Goal: Task Accomplishment & Management: Manage account settings

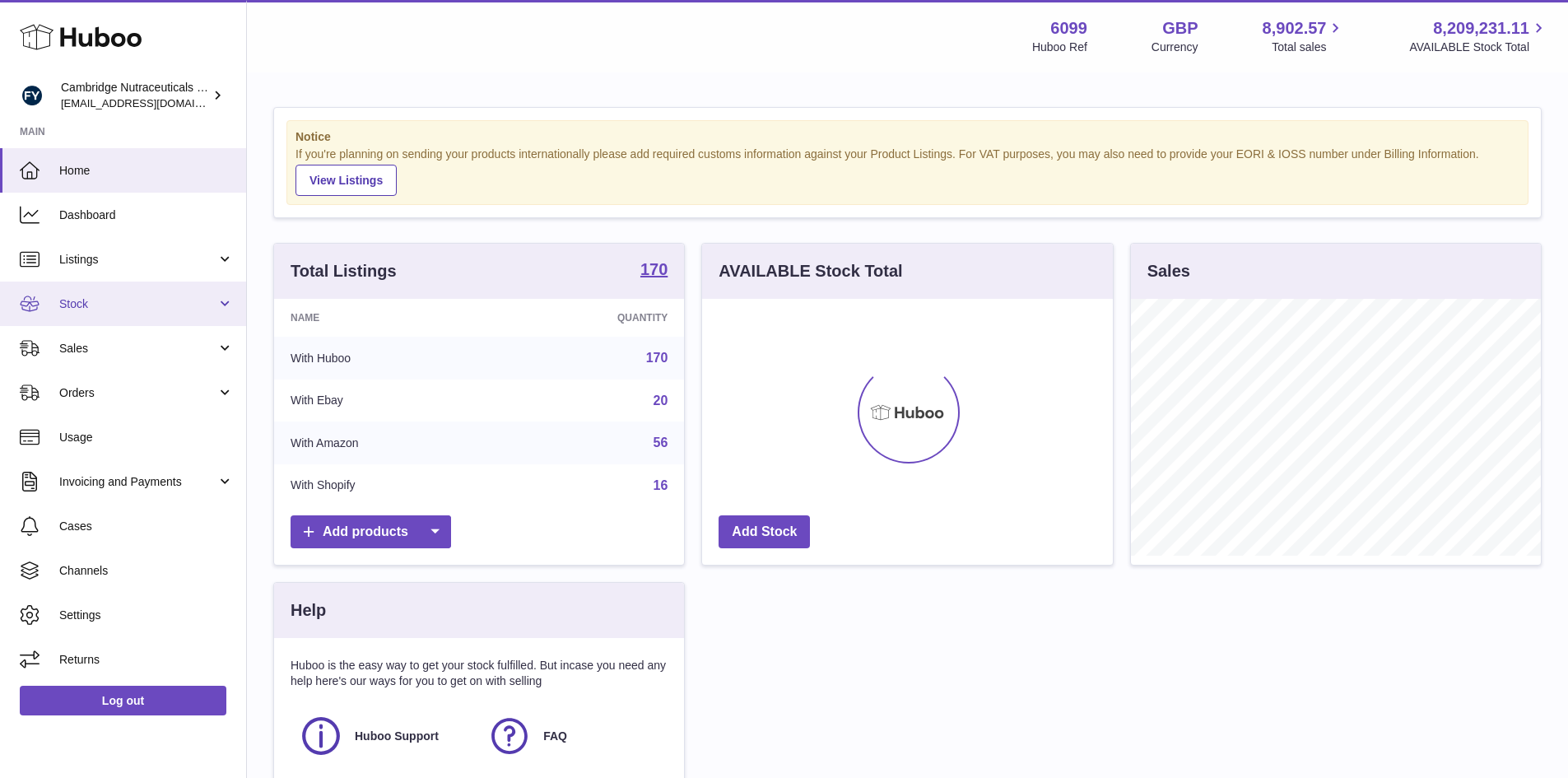
scroll to position [257, 411]
click at [96, 319] on link "Stock" at bounding box center [123, 304] width 246 height 45
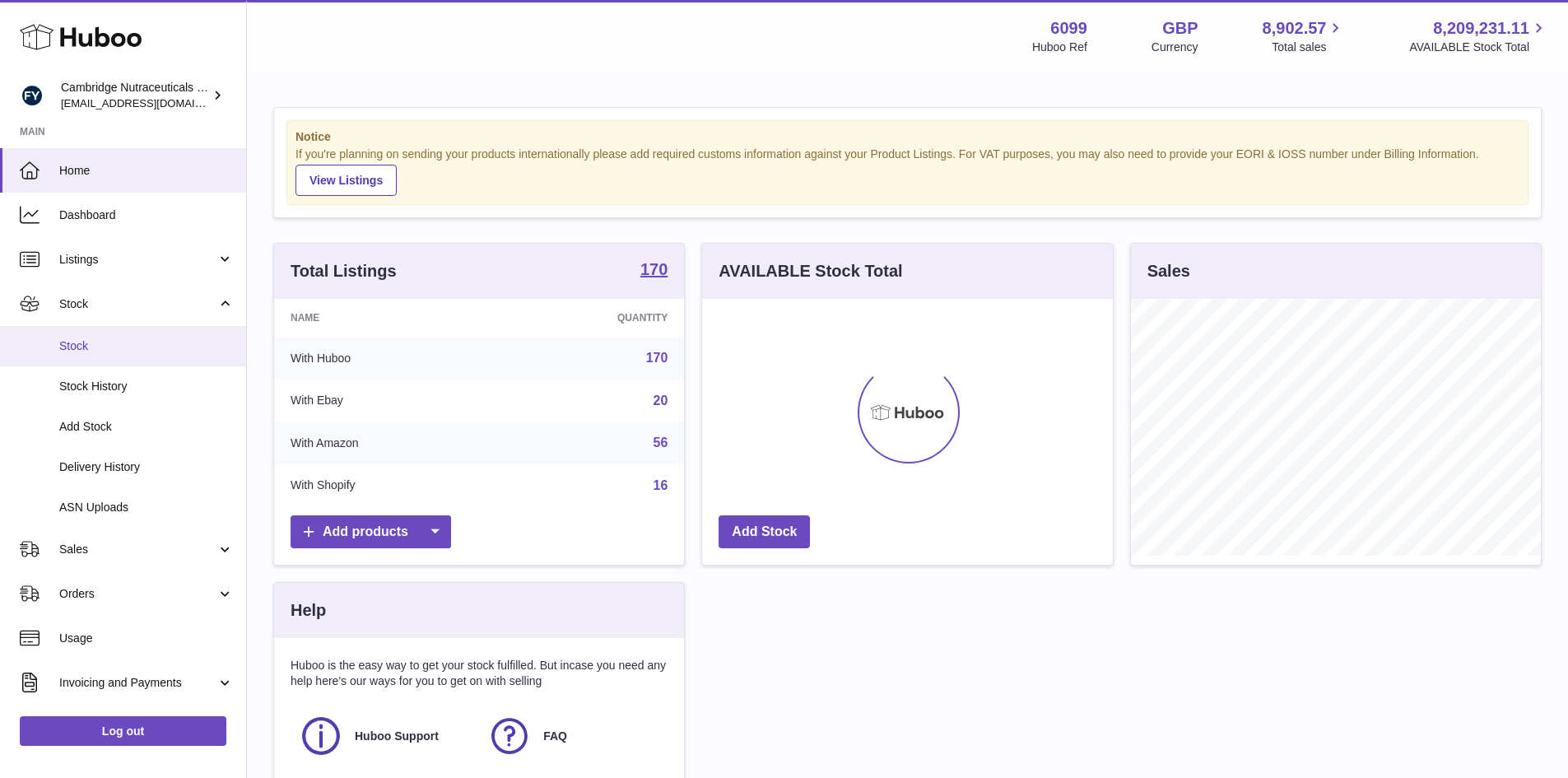
click at [93, 354] on link "Stock" at bounding box center [123, 346] width 246 height 41
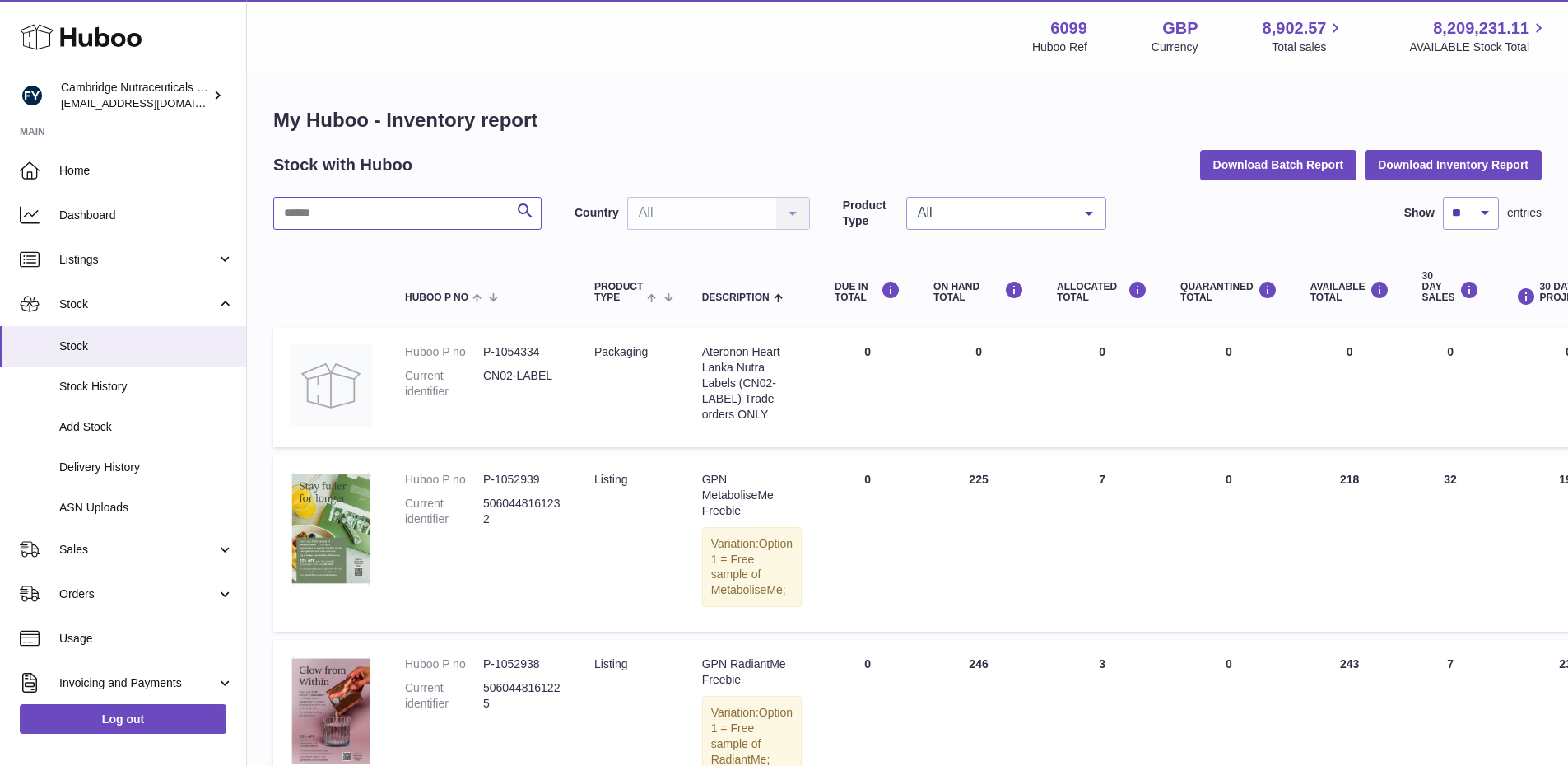
click at [370, 215] on input "text" at bounding box center [407, 212] width 269 height 33
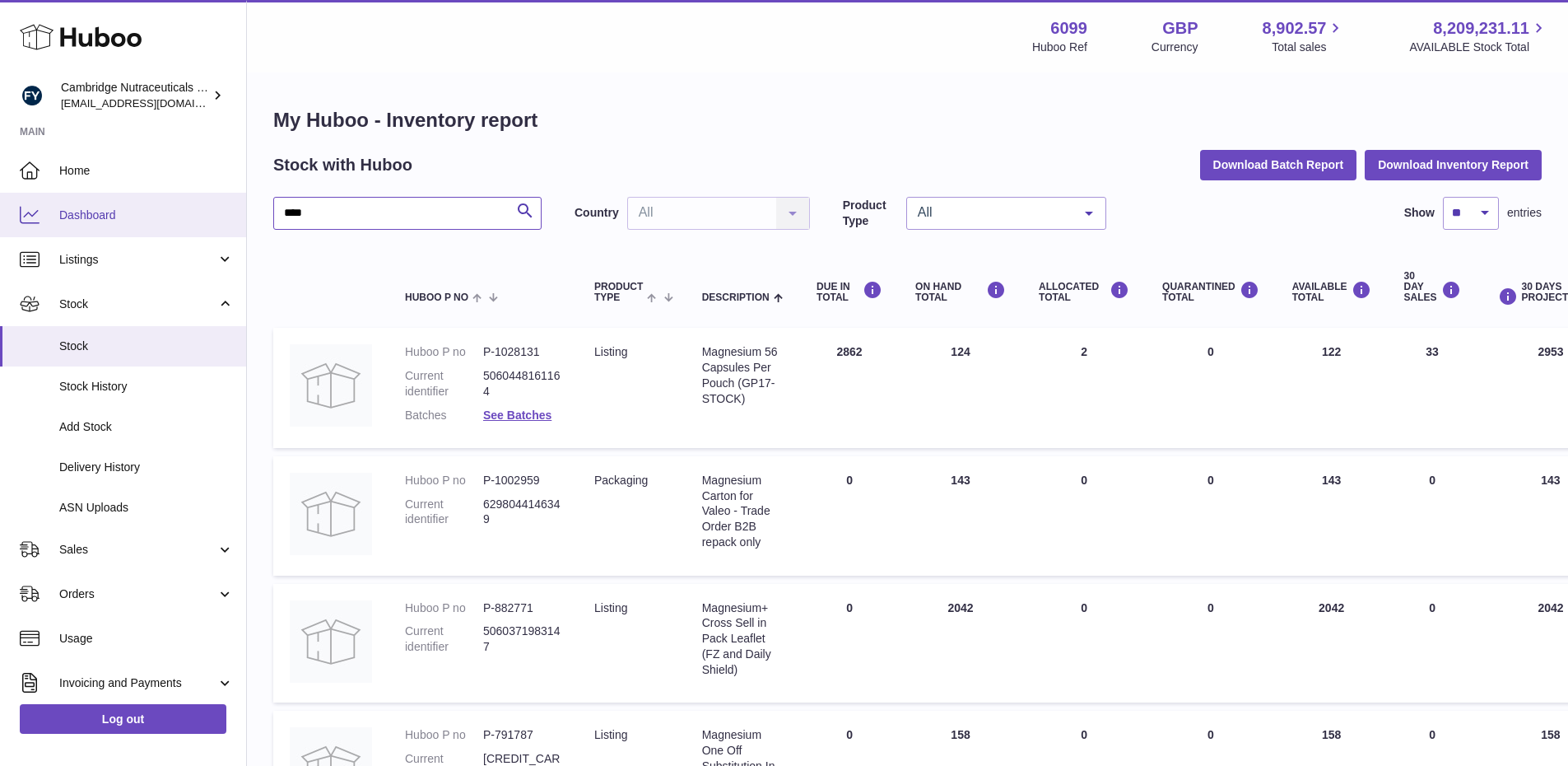
drag, startPoint x: 355, startPoint y: 210, endPoint x: 217, endPoint y: 210, distance: 138.0
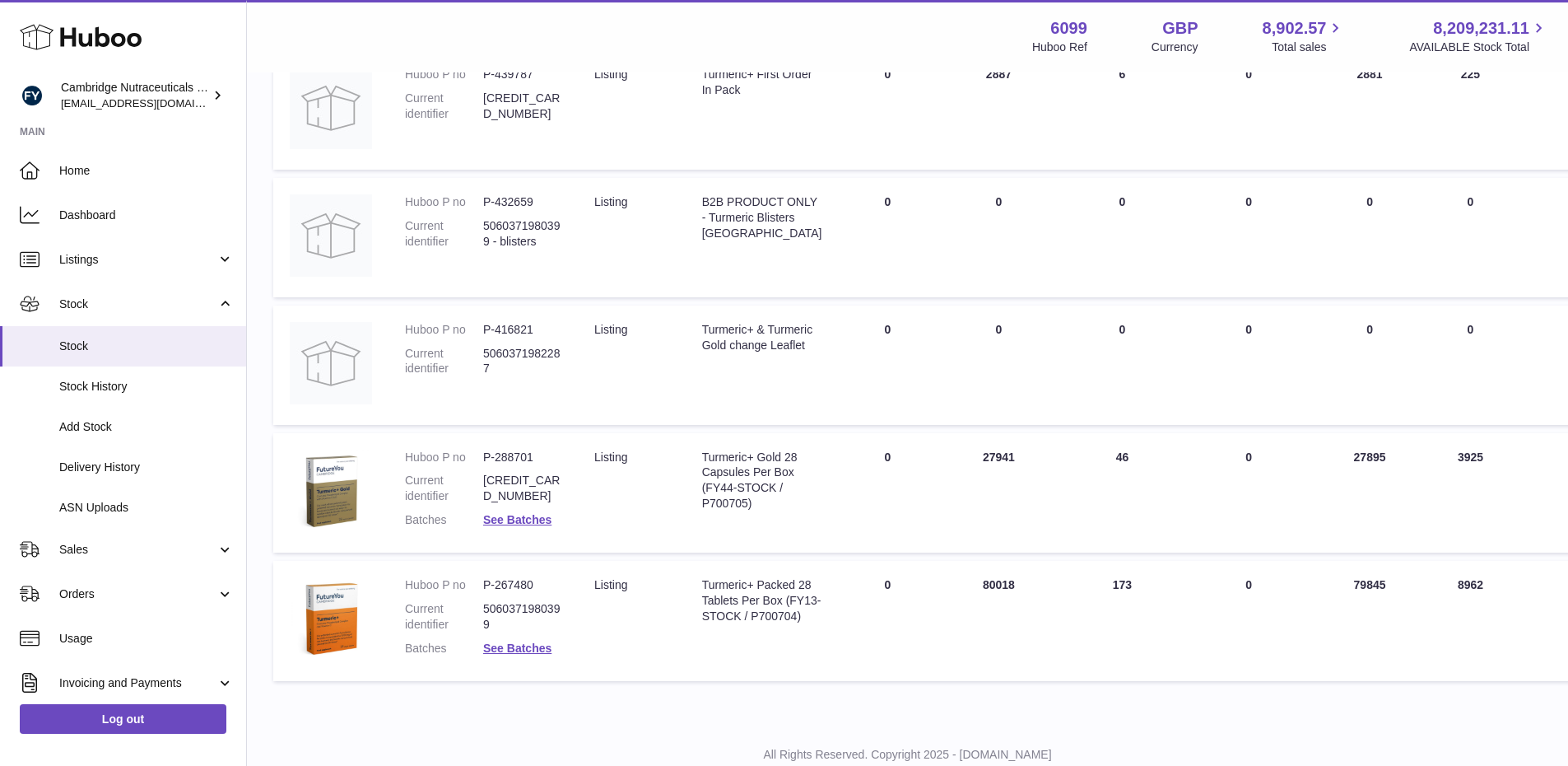
scroll to position [586, 0]
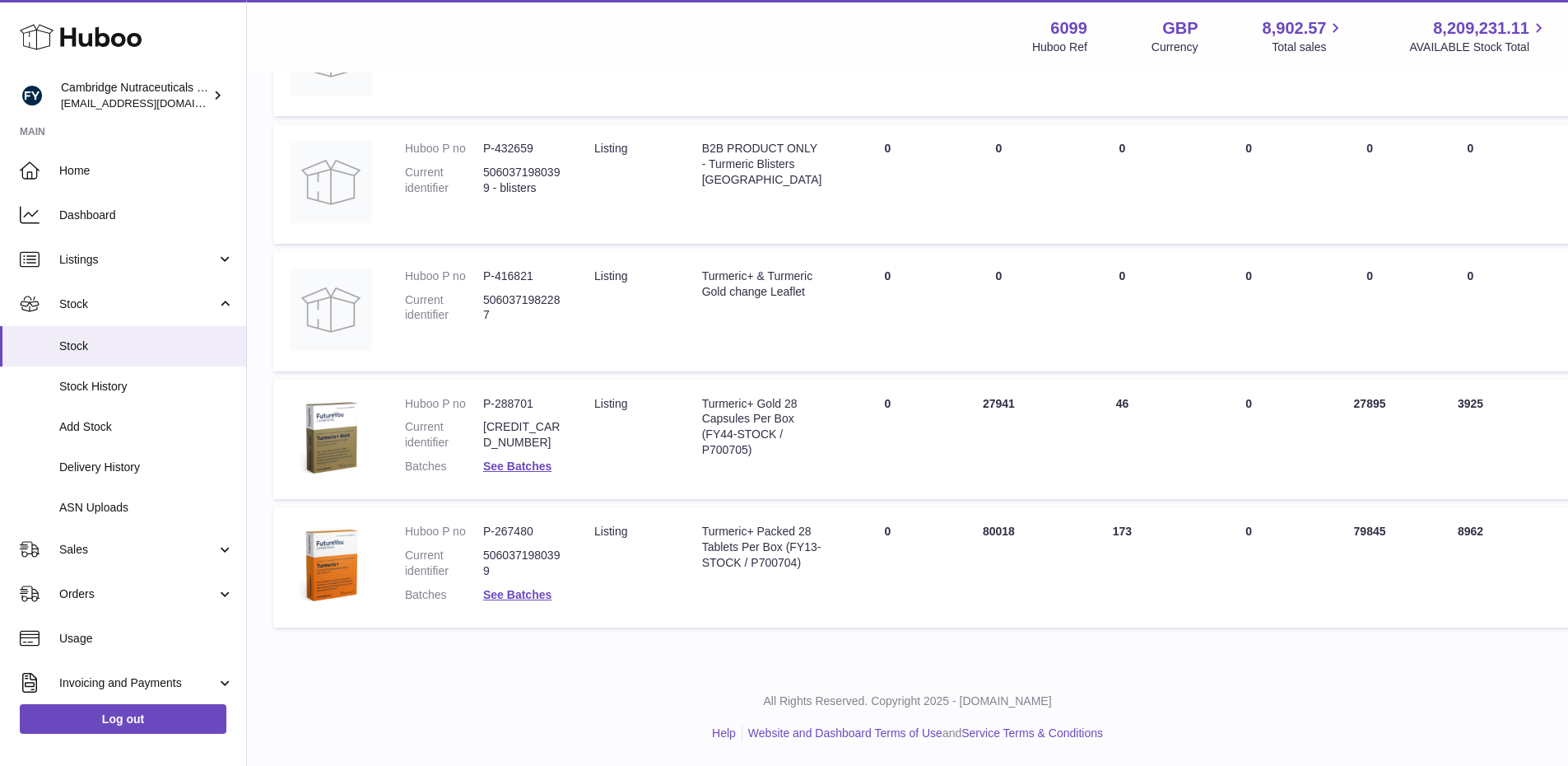
type input "****"
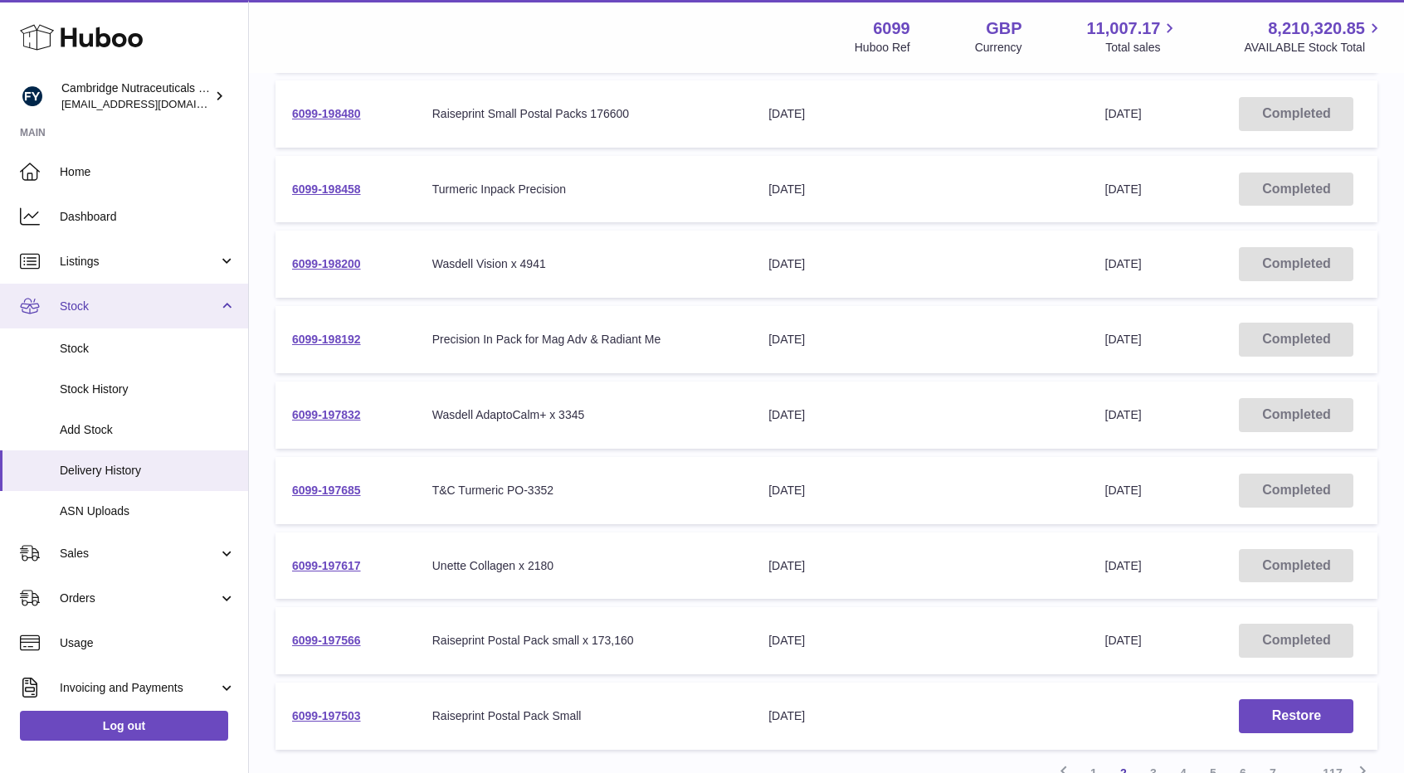
click at [87, 317] on link "Stock" at bounding box center [124, 306] width 248 height 45
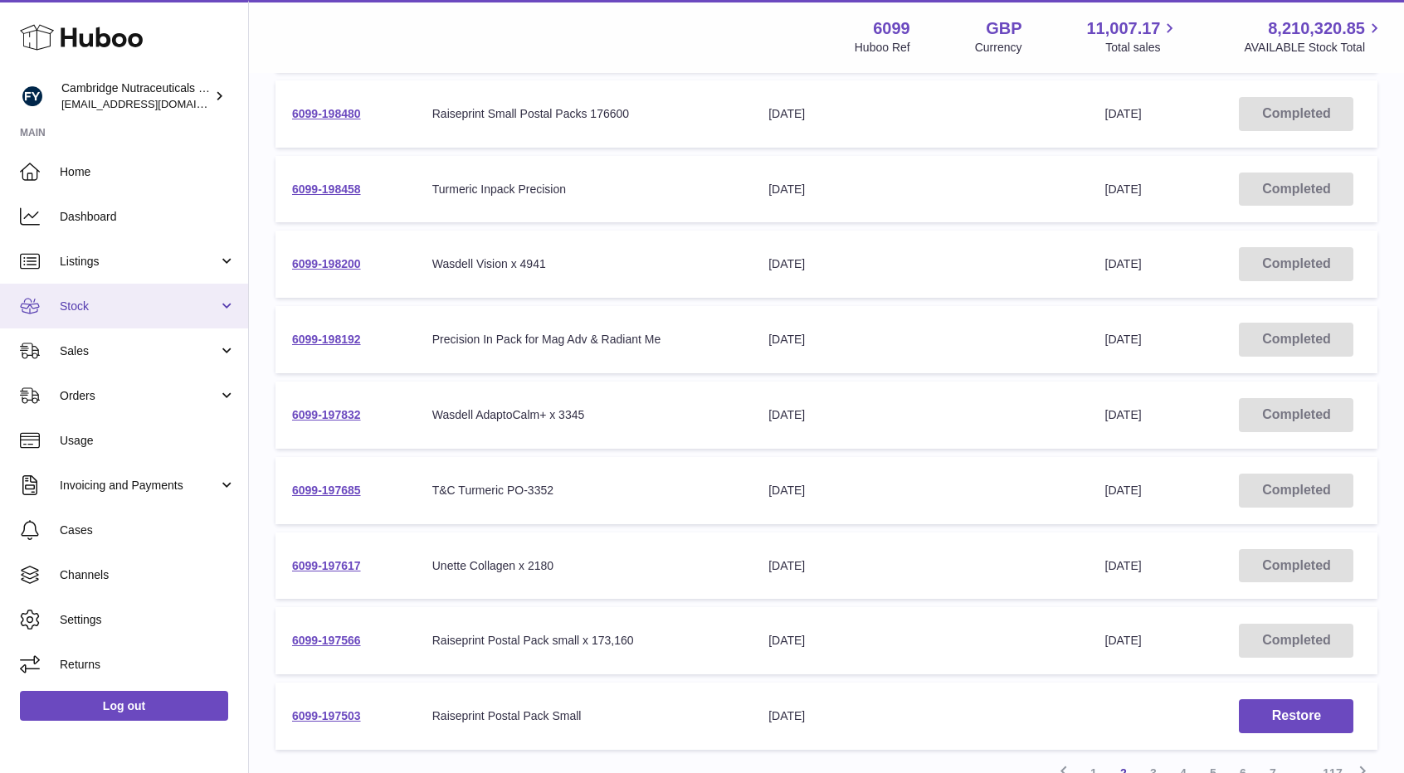
click at [91, 314] on link "Stock" at bounding box center [124, 306] width 248 height 45
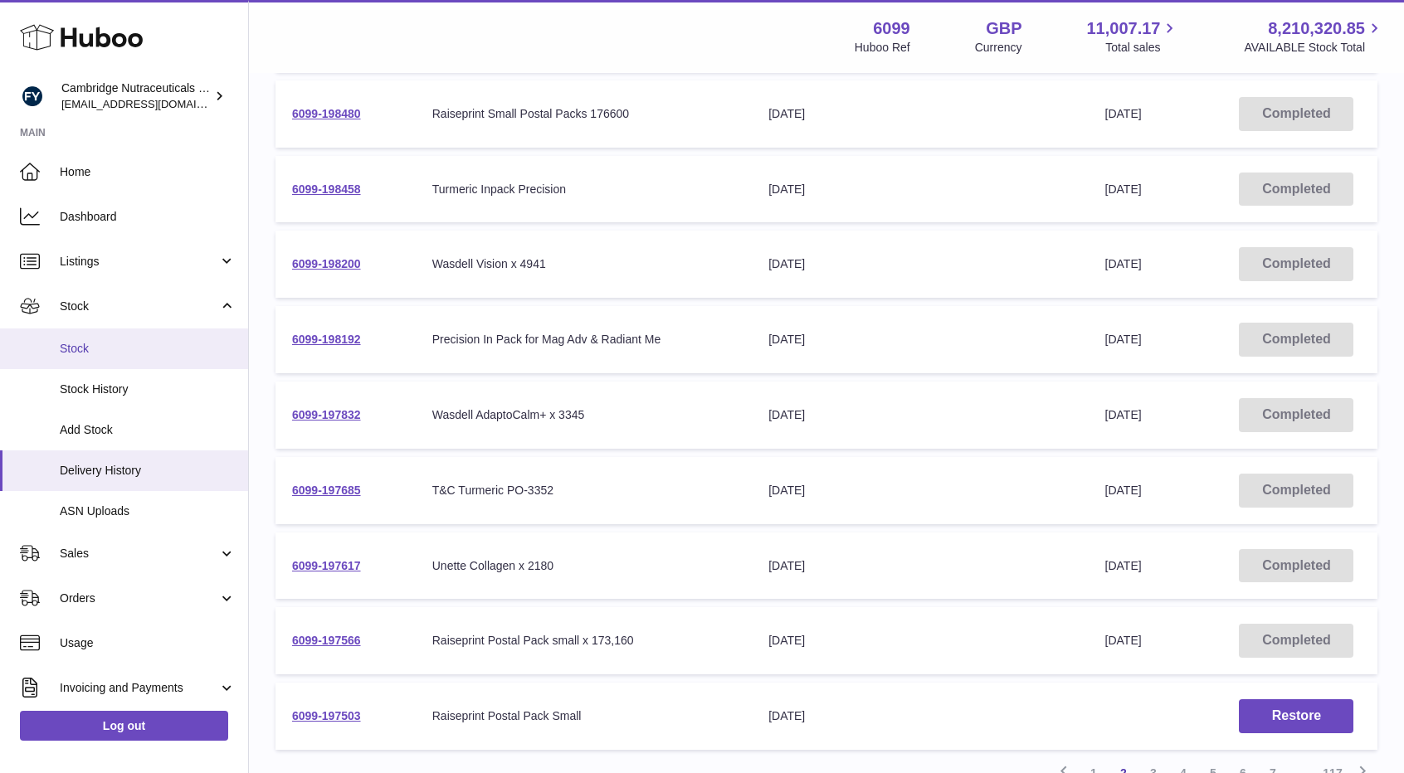
click at [89, 347] on span "Stock" at bounding box center [148, 349] width 176 height 16
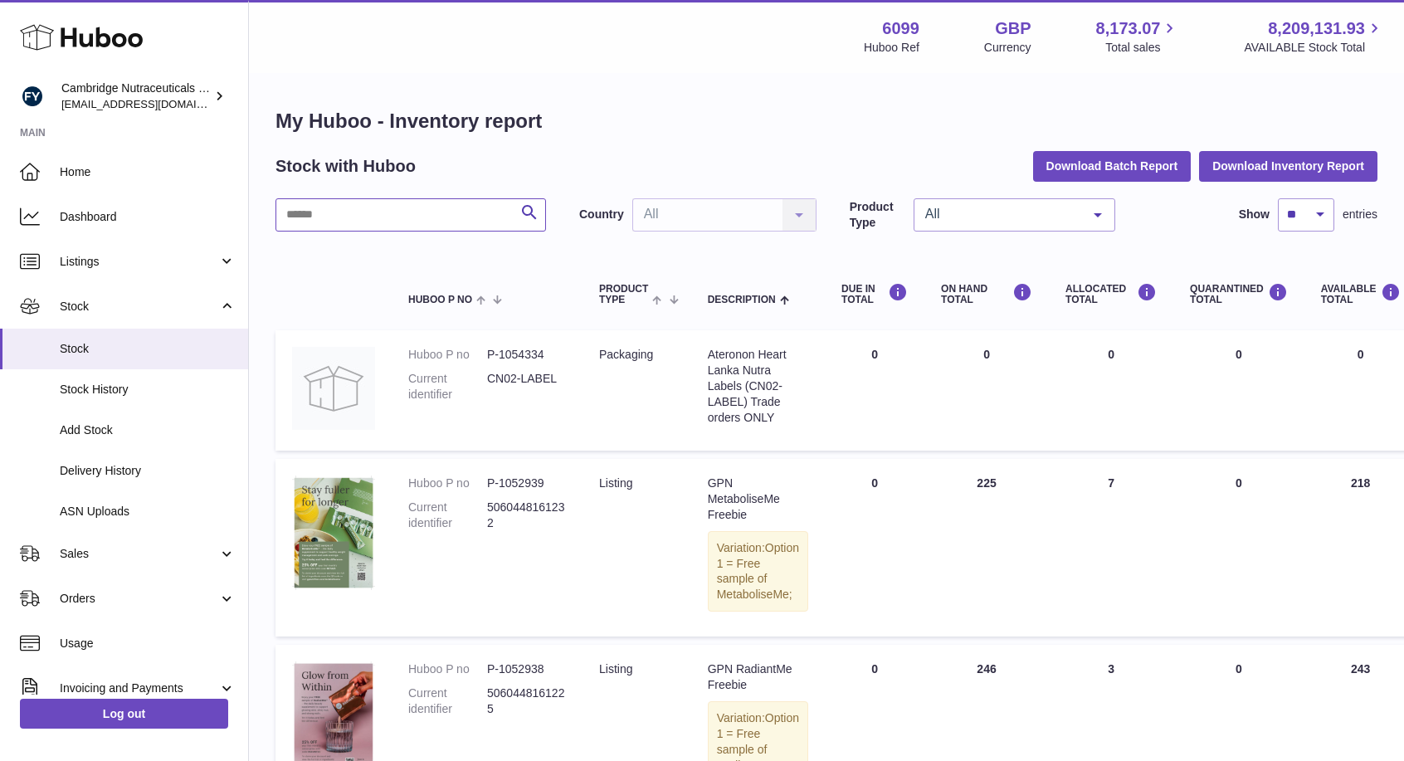
click at [325, 213] on input "text" at bounding box center [410, 214] width 271 height 33
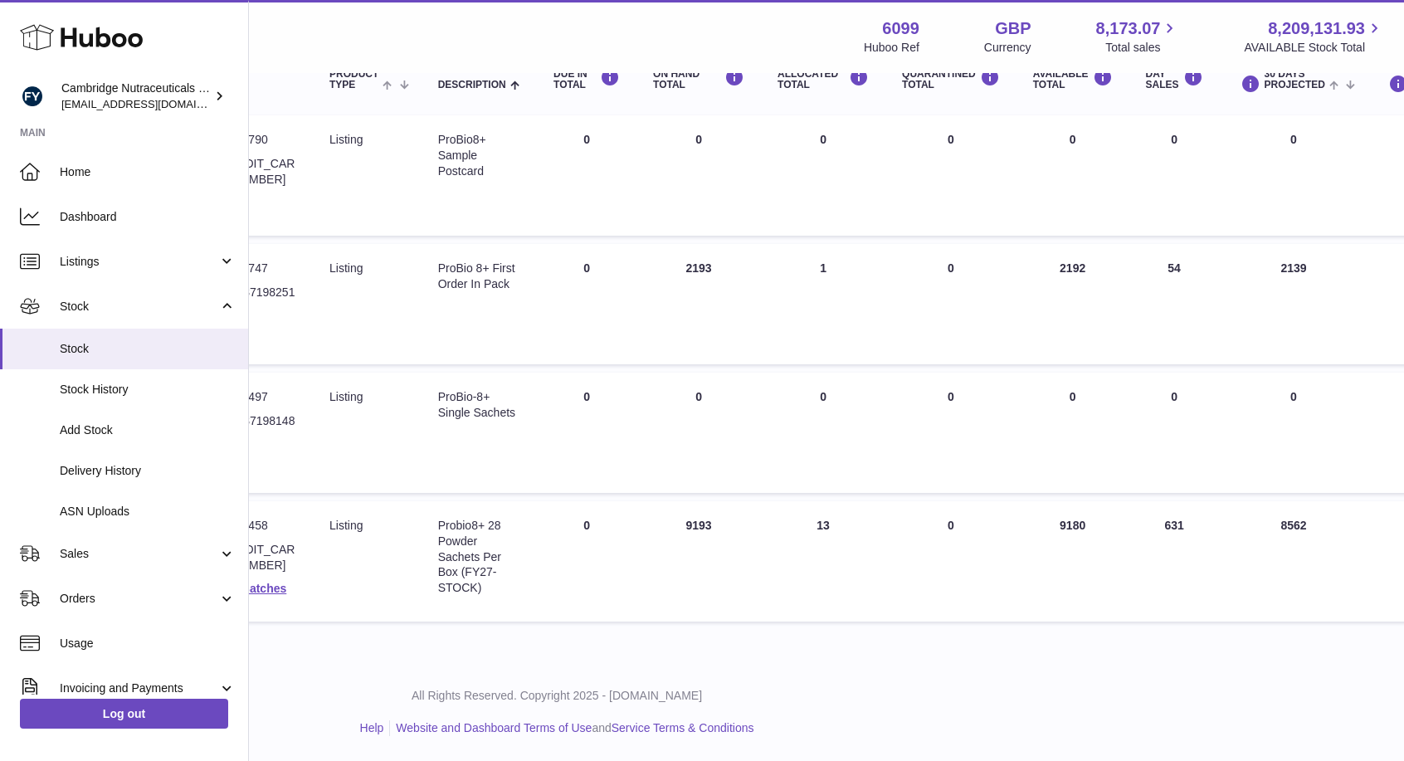
scroll to position [215, 372]
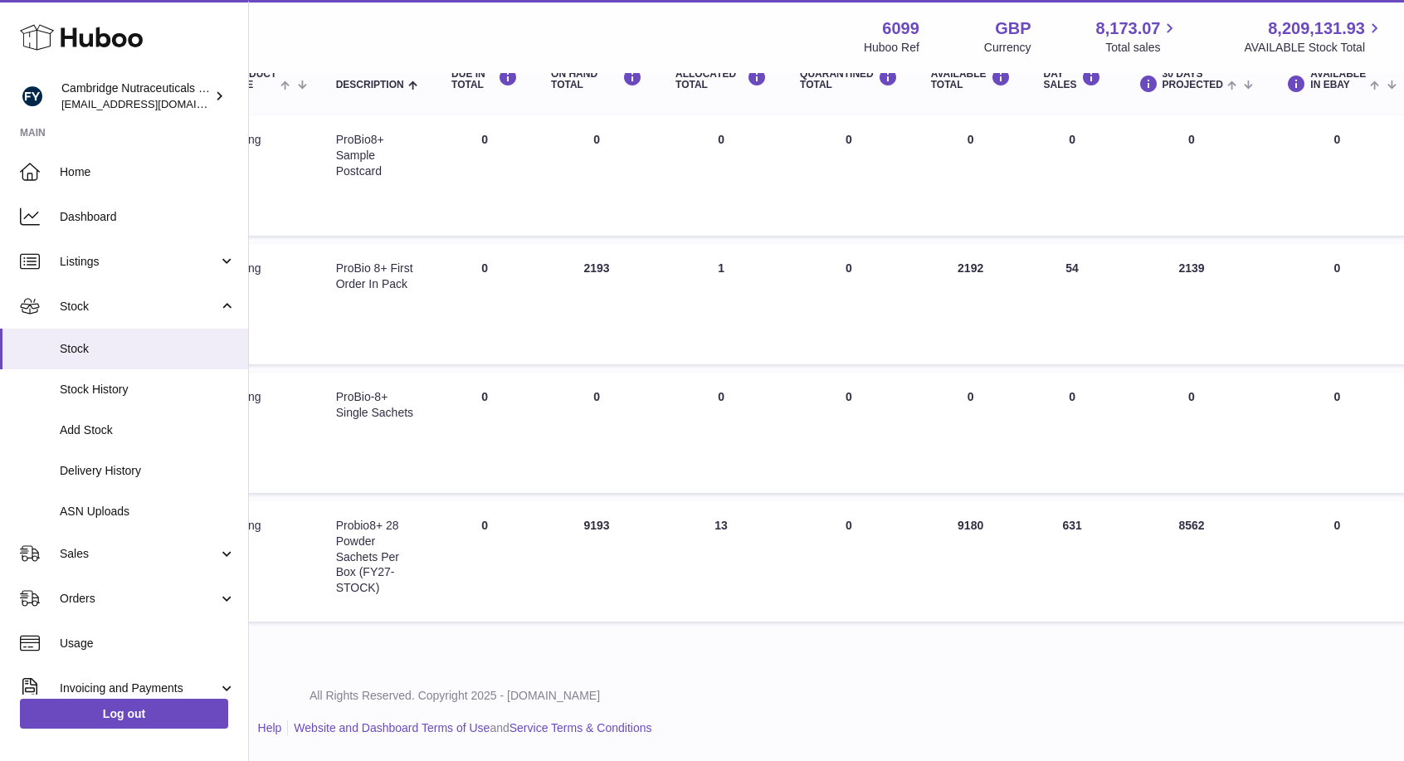
type input "****"
